Goal: Transaction & Acquisition: Purchase product/service

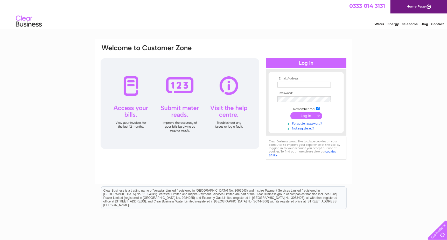
click at [294, 85] on input "text" at bounding box center [304, 85] width 53 height 6
type input "ricky.crane@outlook.com"
click at [291, 113] on input "submit" at bounding box center [307, 116] width 32 height 7
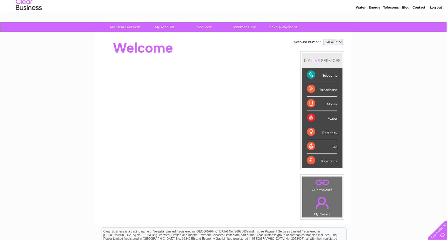
scroll to position [26, 0]
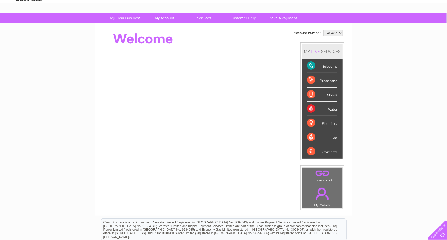
click at [325, 63] on div "Telecoms" at bounding box center [322, 66] width 30 height 14
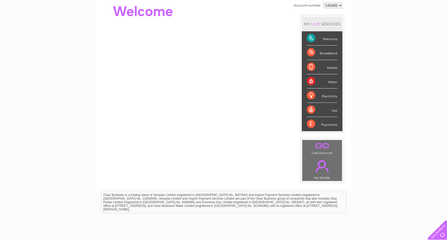
scroll to position [41, 0]
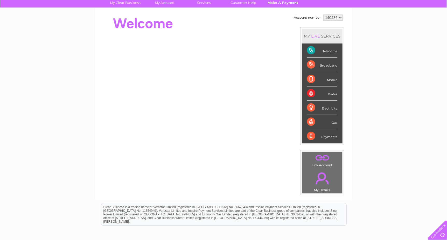
click at [278, 2] on link "Make A Payment" at bounding box center [283, 3] width 43 height 10
click at [286, 1] on link "Make A Payment" at bounding box center [283, 3] width 43 height 10
click at [433, 64] on div "My Clear Business Login Details My Details My Preferences Link Account My Accou…" at bounding box center [223, 144] width 447 height 292
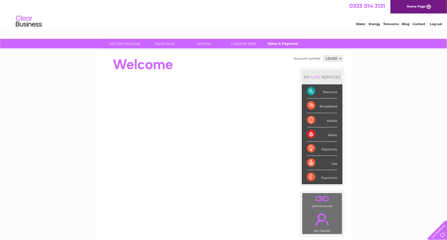
click at [278, 44] on link "Make A Payment" at bounding box center [283, 44] width 43 height 10
click at [322, 177] on div "Payments" at bounding box center [322, 177] width 30 height 14
